Goal: Information Seeking & Learning: Compare options

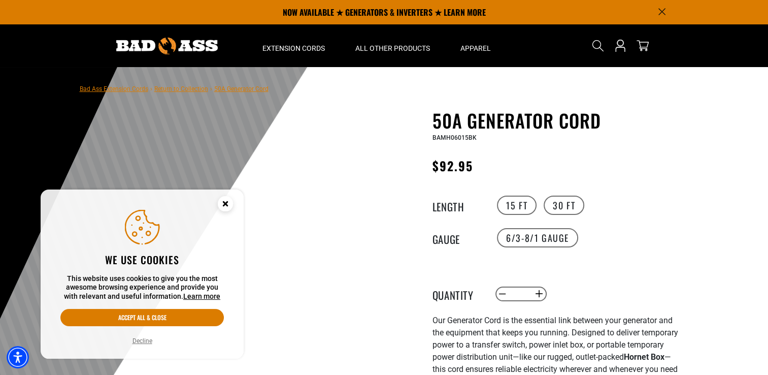
click at [227, 204] on circle "Close this option" at bounding box center [225, 203] width 15 height 15
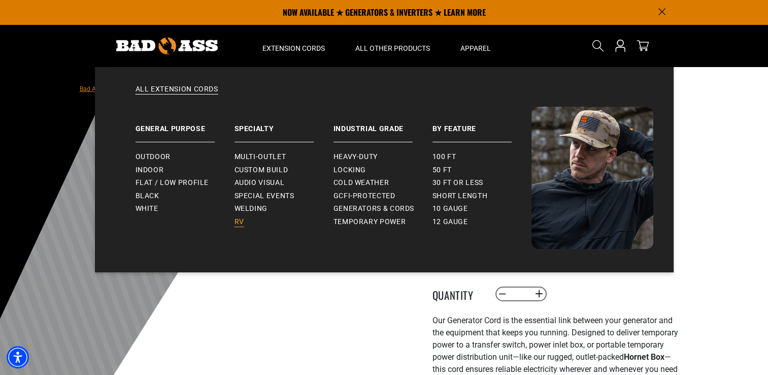
click at [242, 220] on span "RV" at bounding box center [240, 221] width 10 height 9
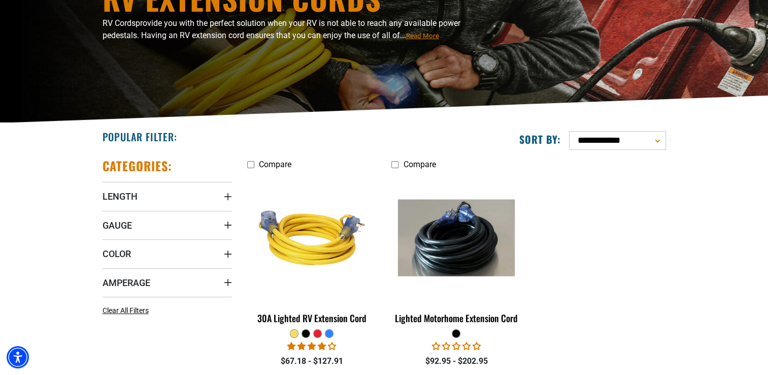
scroll to position [152, 0]
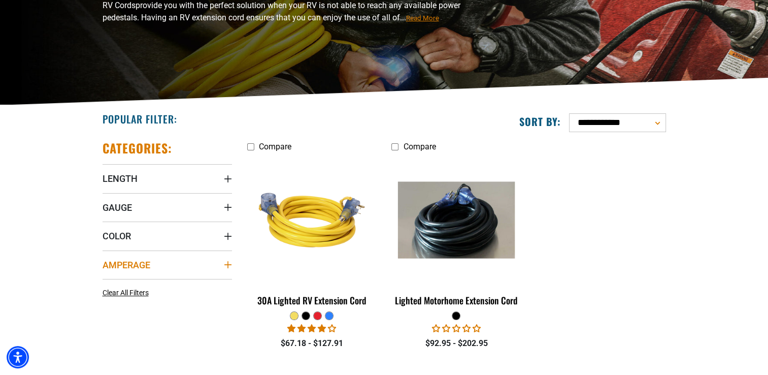
click at [229, 264] on icon "Amperage" at bounding box center [228, 264] width 8 height 8
click at [110, 283] on label "30 (1) 30 (1 product)" at bounding box center [135, 285] width 65 height 13
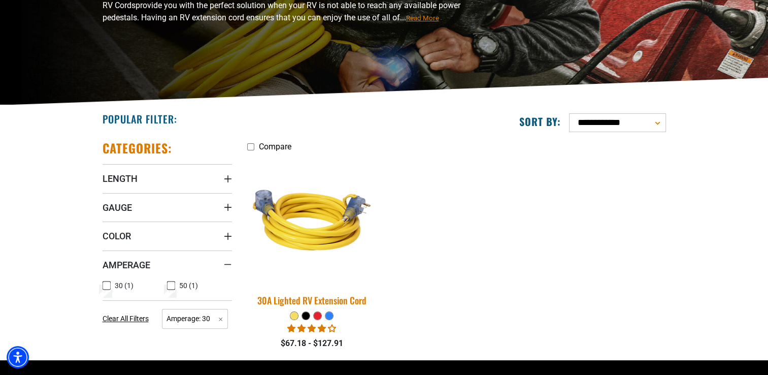
click at [326, 246] on img at bounding box center [312, 220] width 142 height 130
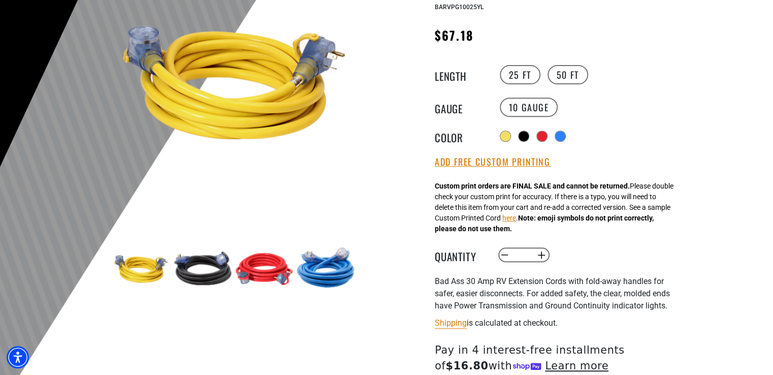
scroll to position [152, 0]
click at [209, 266] on img at bounding box center [202, 268] width 59 height 59
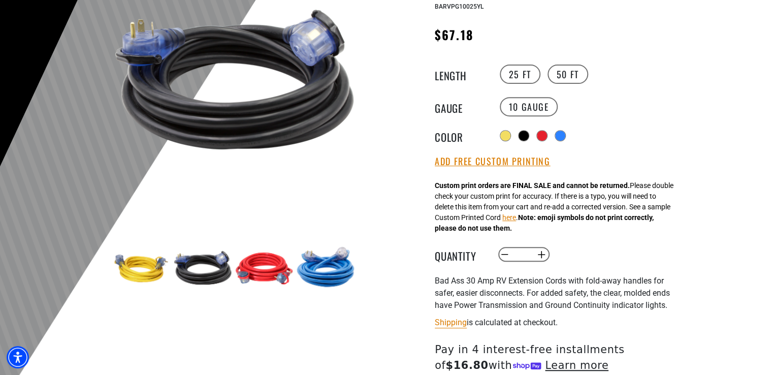
click at [262, 268] on img at bounding box center [264, 268] width 59 height 59
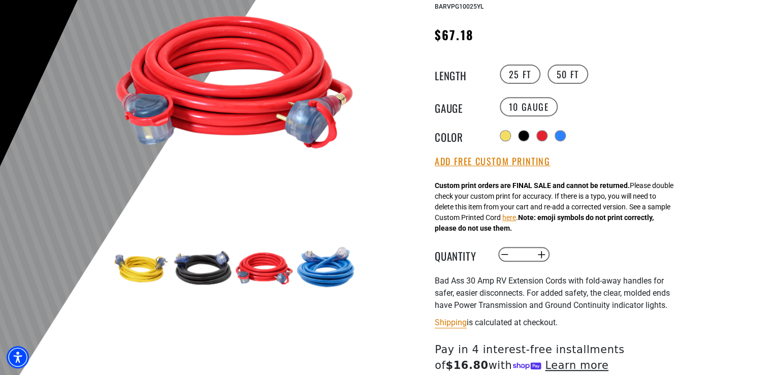
click at [332, 269] on img at bounding box center [325, 268] width 59 height 59
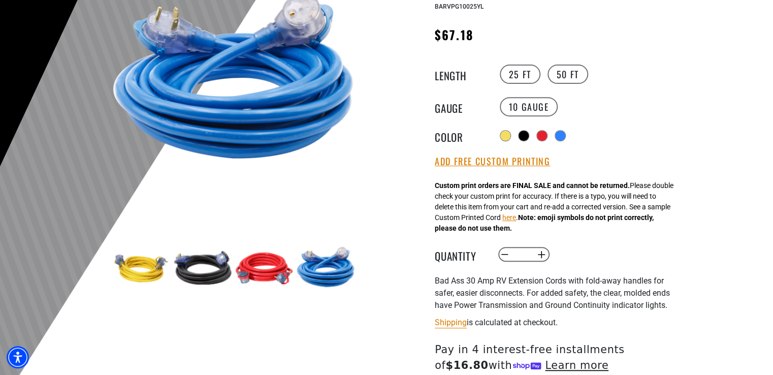
click at [132, 268] on img at bounding box center [141, 268] width 59 height 59
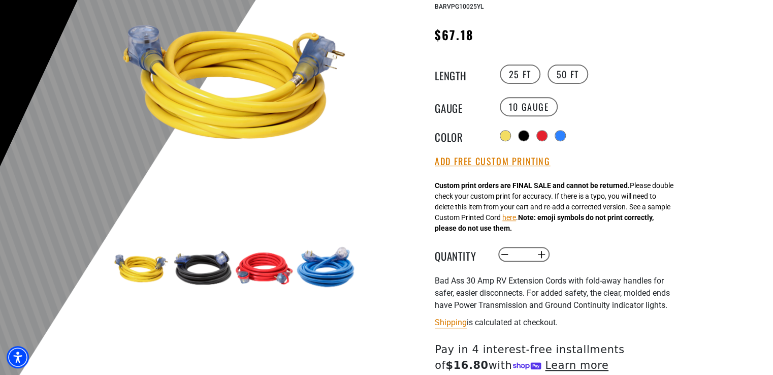
click at [245, 90] on img at bounding box center [234, 81] width 245 height 245
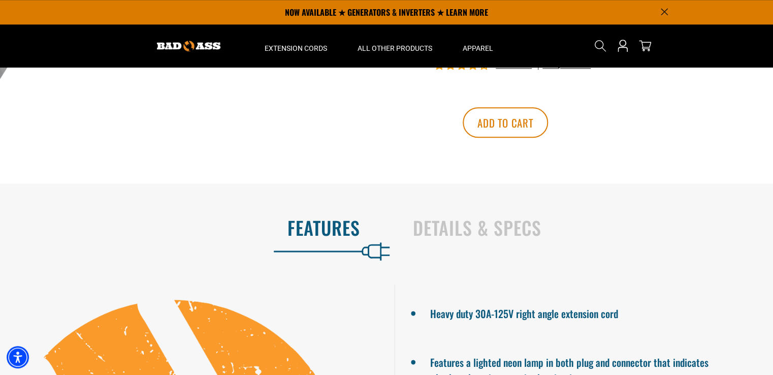
scroll to position [457, 0]
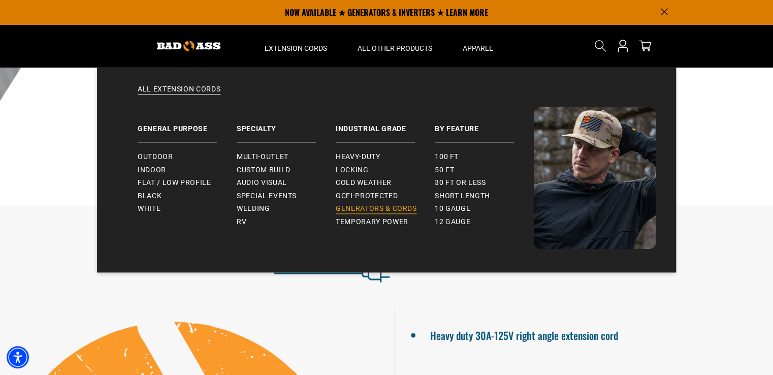
click at [369, 209] on span "Generators & Cords" at bounding box center [376, 208] width 81 height 9
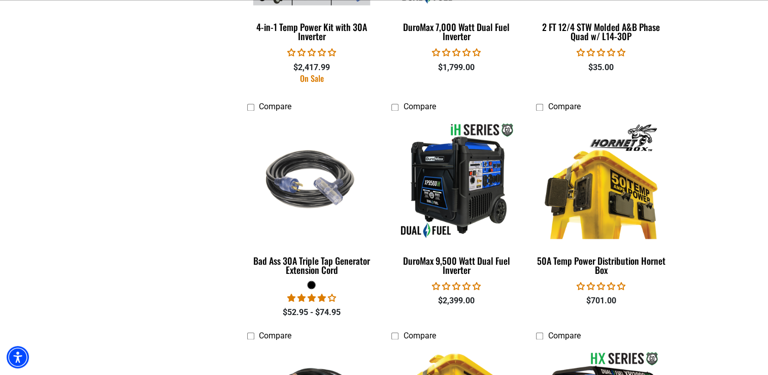
scroll to position [1422, 0]
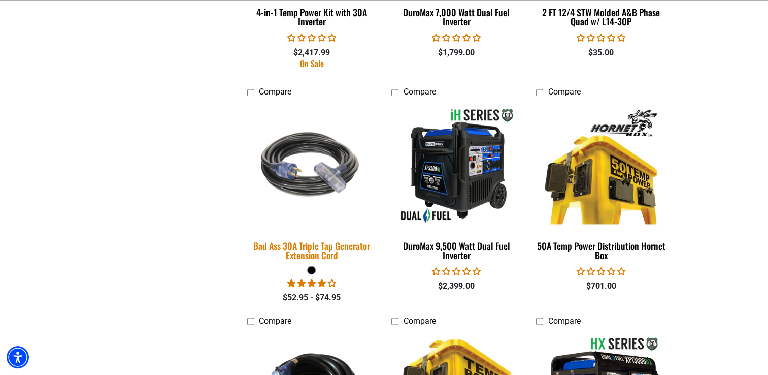
click at [317, 186] on img at bounding box center [312, 166] width 142 height 130
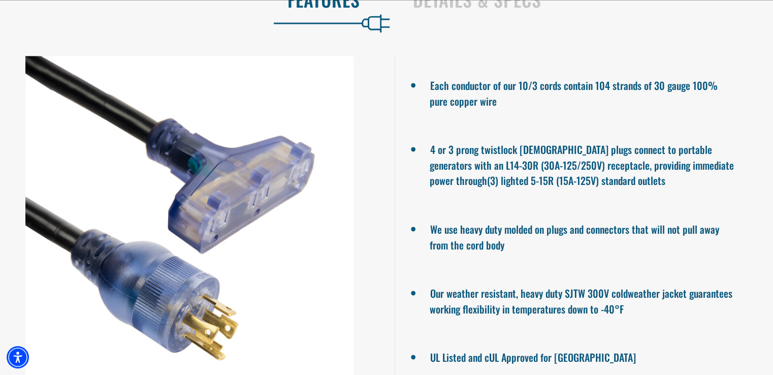
scroll to position [762, 0]
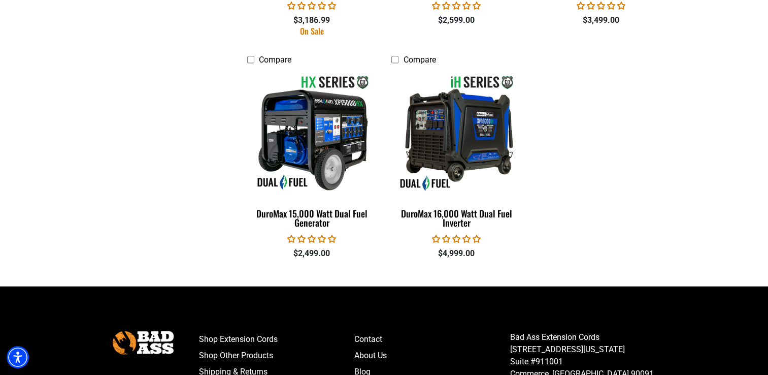
scroll to position [2183, 0]
